Goal: Navigation & Orientation: Find specific page/section

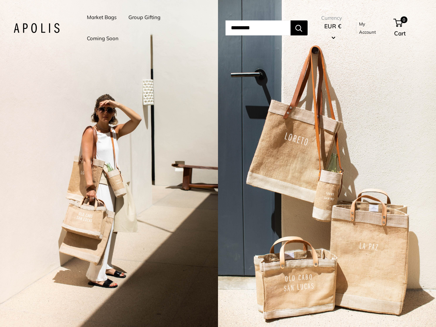
click at [226, 28] on input "Search..." at bounding box center [258, 27] width 65 height 15
click at [146, 28] on li "Group Gifting" at bounding box center [144, 17] width 32 height 21
click at [266, 28] on input "Search..." at bounding box center [258, 27] width 65 height 15
click at [109, 164] on div "2 / 5" at bounding box center [109, 163] width 218 height 327
click at [327, 164] on div "2 / 5" at bounding box center [327, 163] width 218 height 327
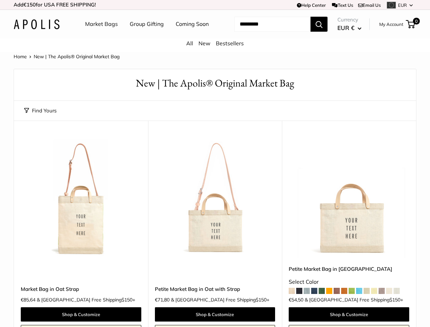
click at [215, 5] on td "Help Center Text Us Email Us *** *** *** *** *** *** *** *** *** *** *** EUR US…" at bounding box center [297, 5] width 239 height 10
click at [215, 35] on nav "Market Bags Group Gifting Coming Soon" at bounding box center [153, 24] width 163 height 22
click at [145, 35] on ul "Market Bags Group Gifting Coming Soon" at bounding box center [153, 24] width 136 height 22
click at [264, 32] on input "Search..." at bounding box center [272, 24] width 76 height 15
click at [40, 116] on button "Find Yours" at bounding box center [40, 111] width 32 height 10
